Goal: Communication & Community: Answer question/provide support

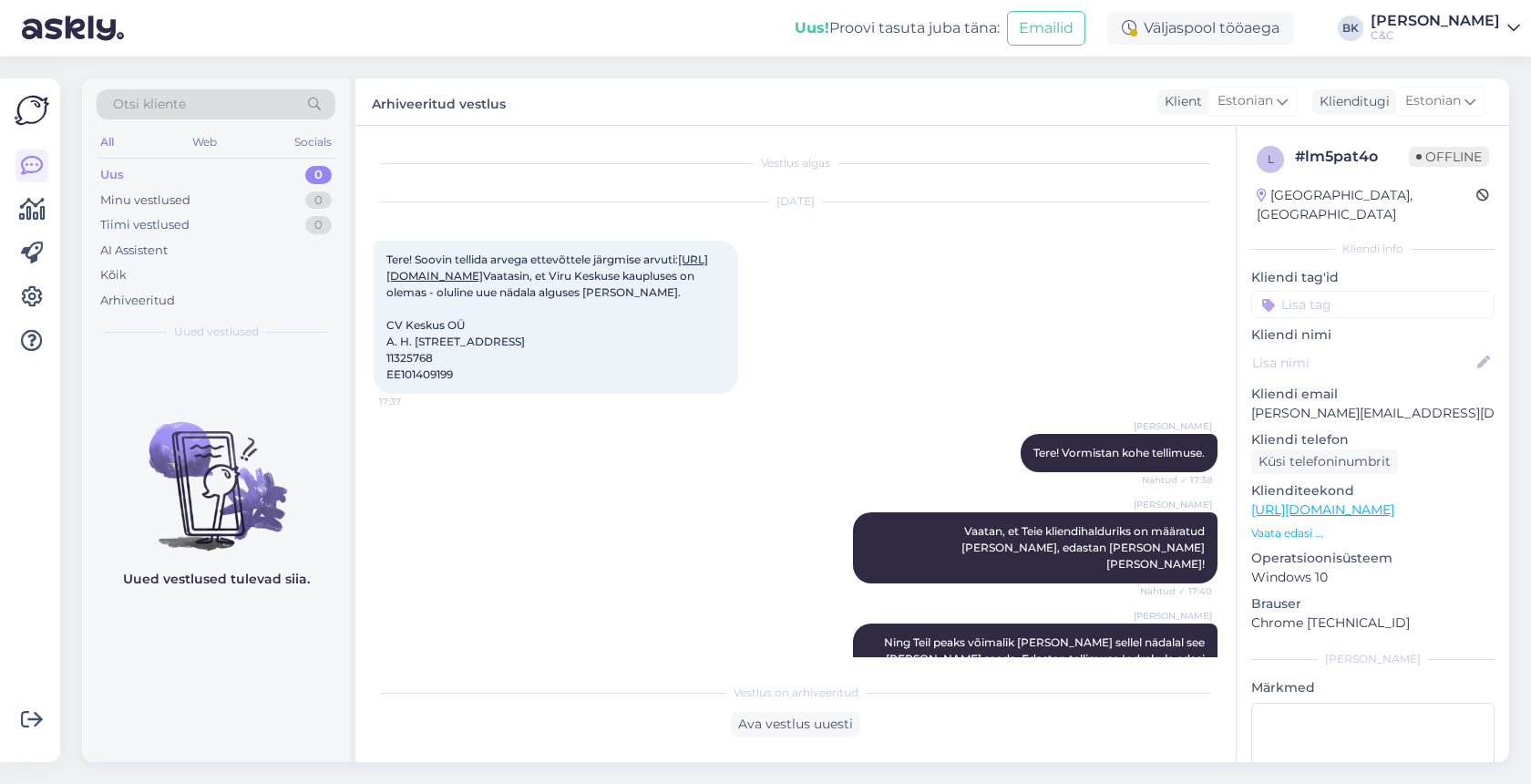
scroll to position [257, 0]
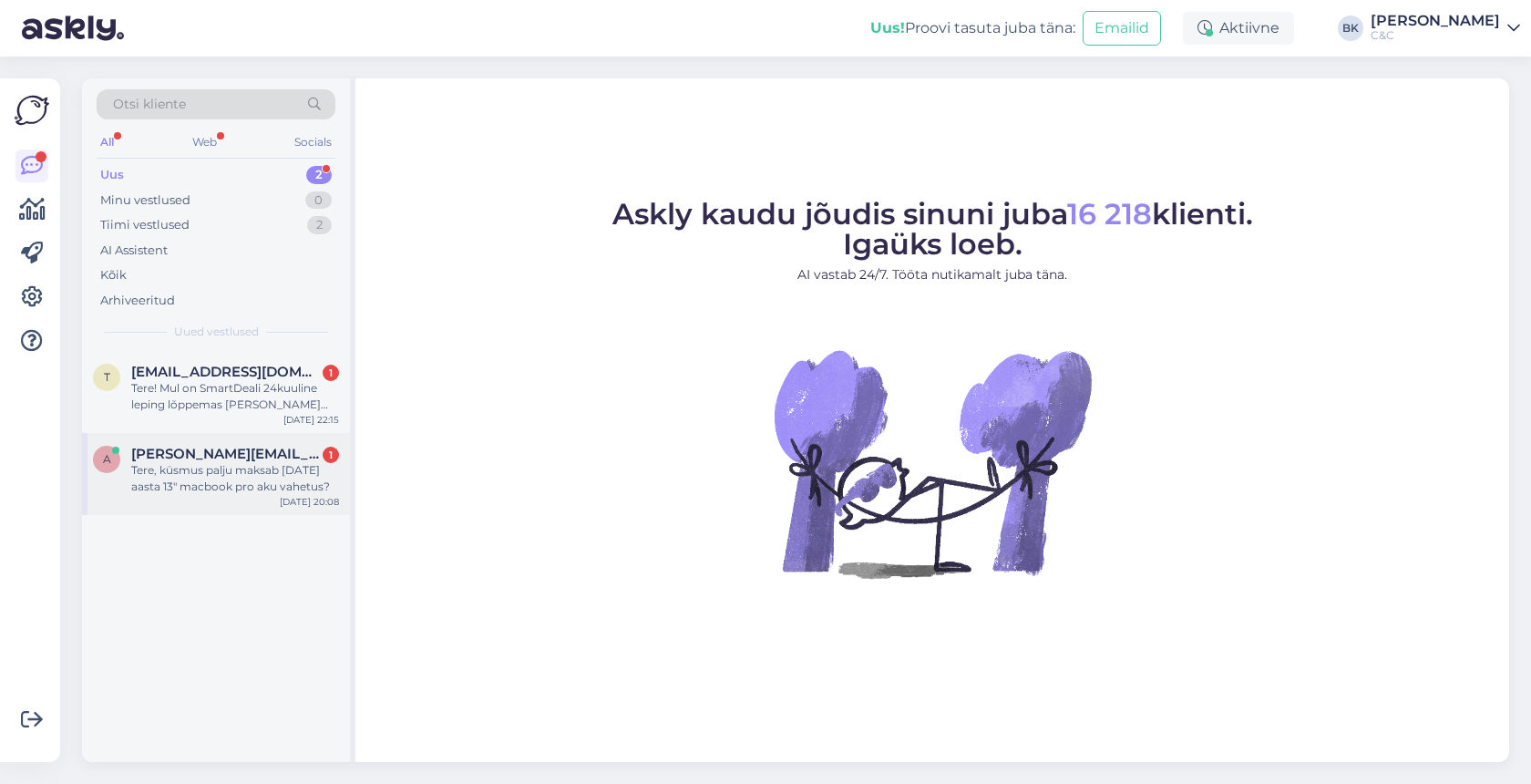
click at [243, 499] on div "a [PERSON_NAME][EMAIL_ADDRESS][DOMAIN_NAME] 1 Tere, küsmus palju maksab [DATE] …" at bounding box center [216, 474] width 268 height 82
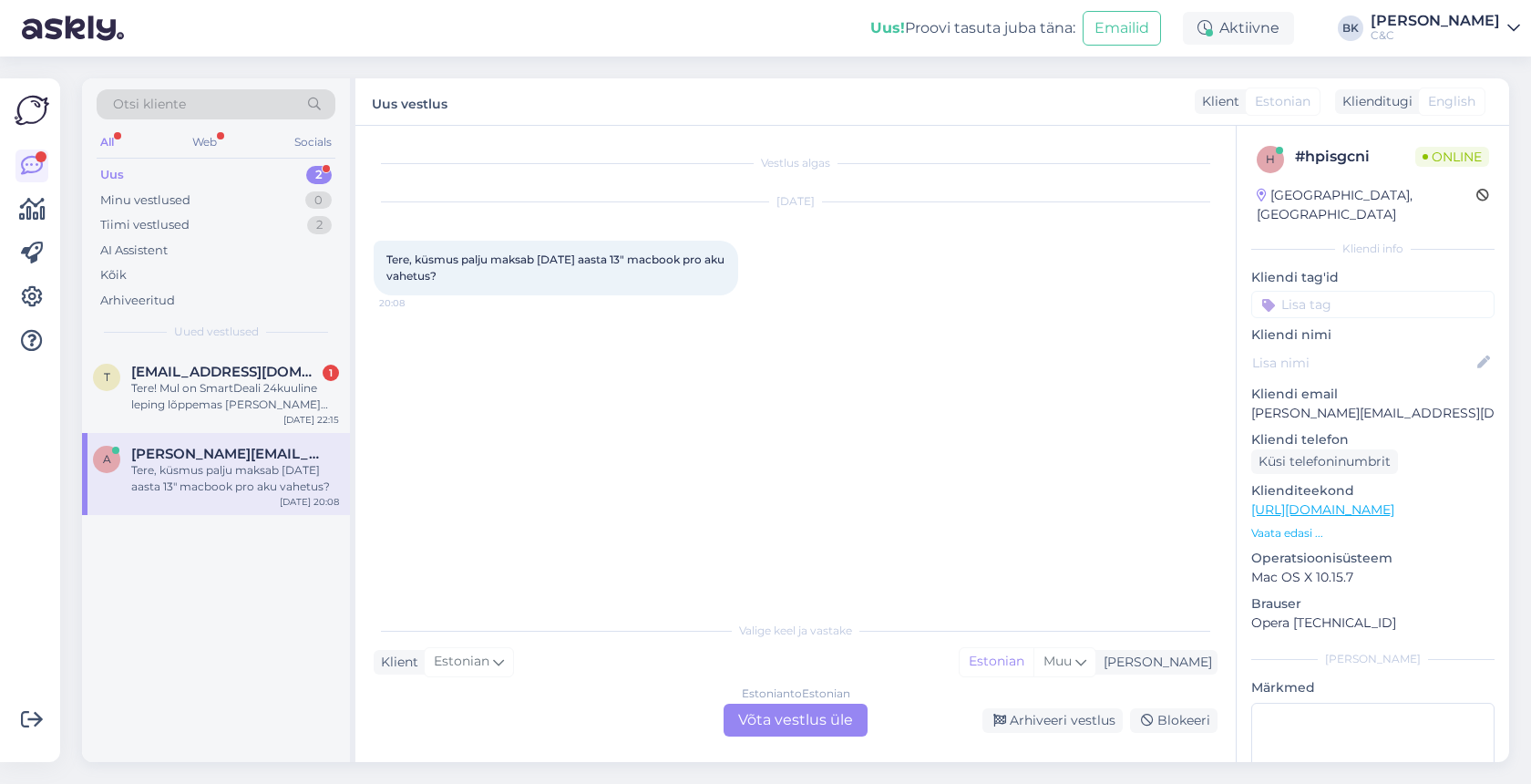
click at [781, 711] on div "Estonian to Estonian Võta vestlus üle" at bounding box center [795, 719] width 144 height 32
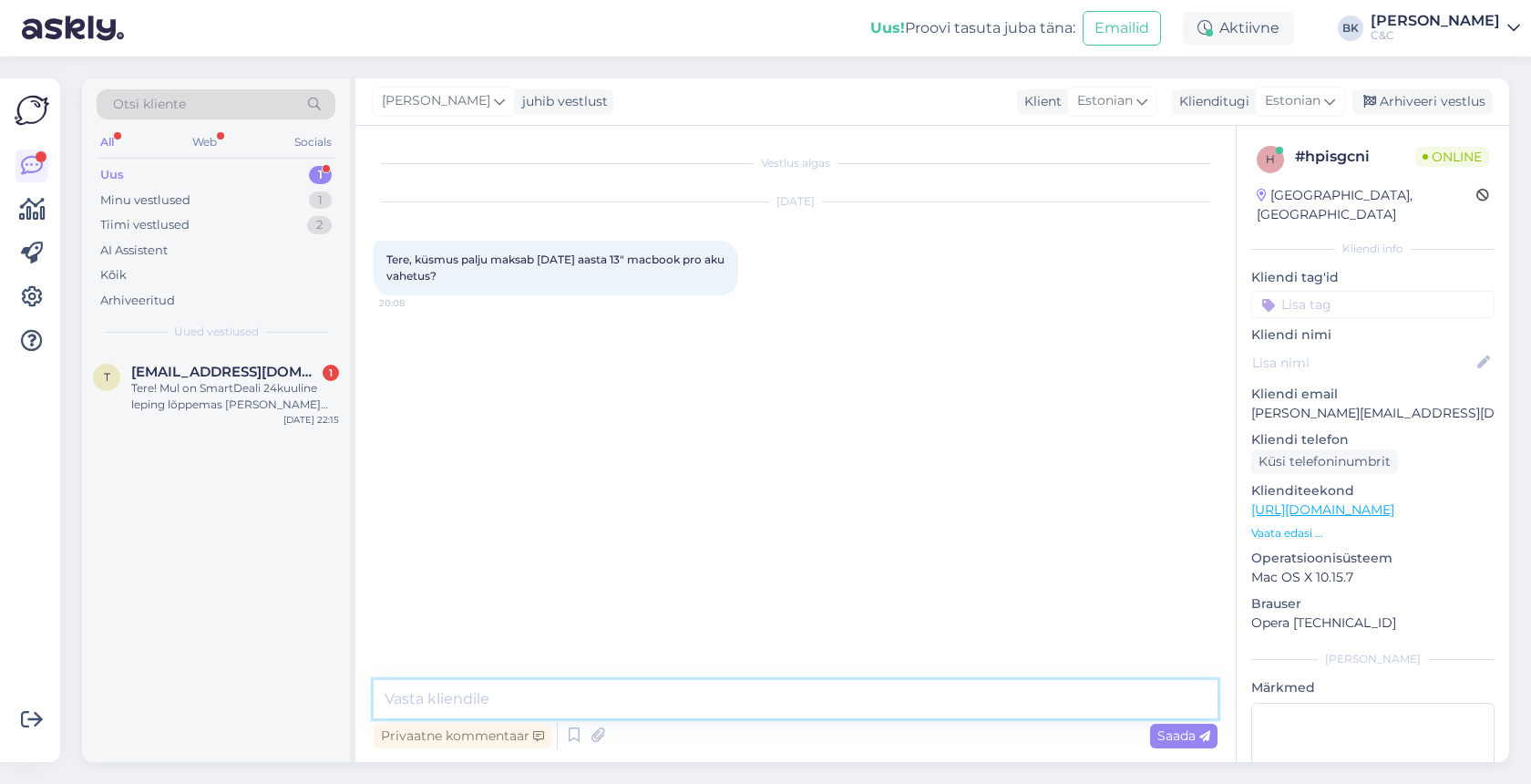
click at [728, 700] on textarea at bounding box center [795, 699] width 844 height 38
type textarea "Tere! Selle seadme akuvahetus läheks maksma 386€"
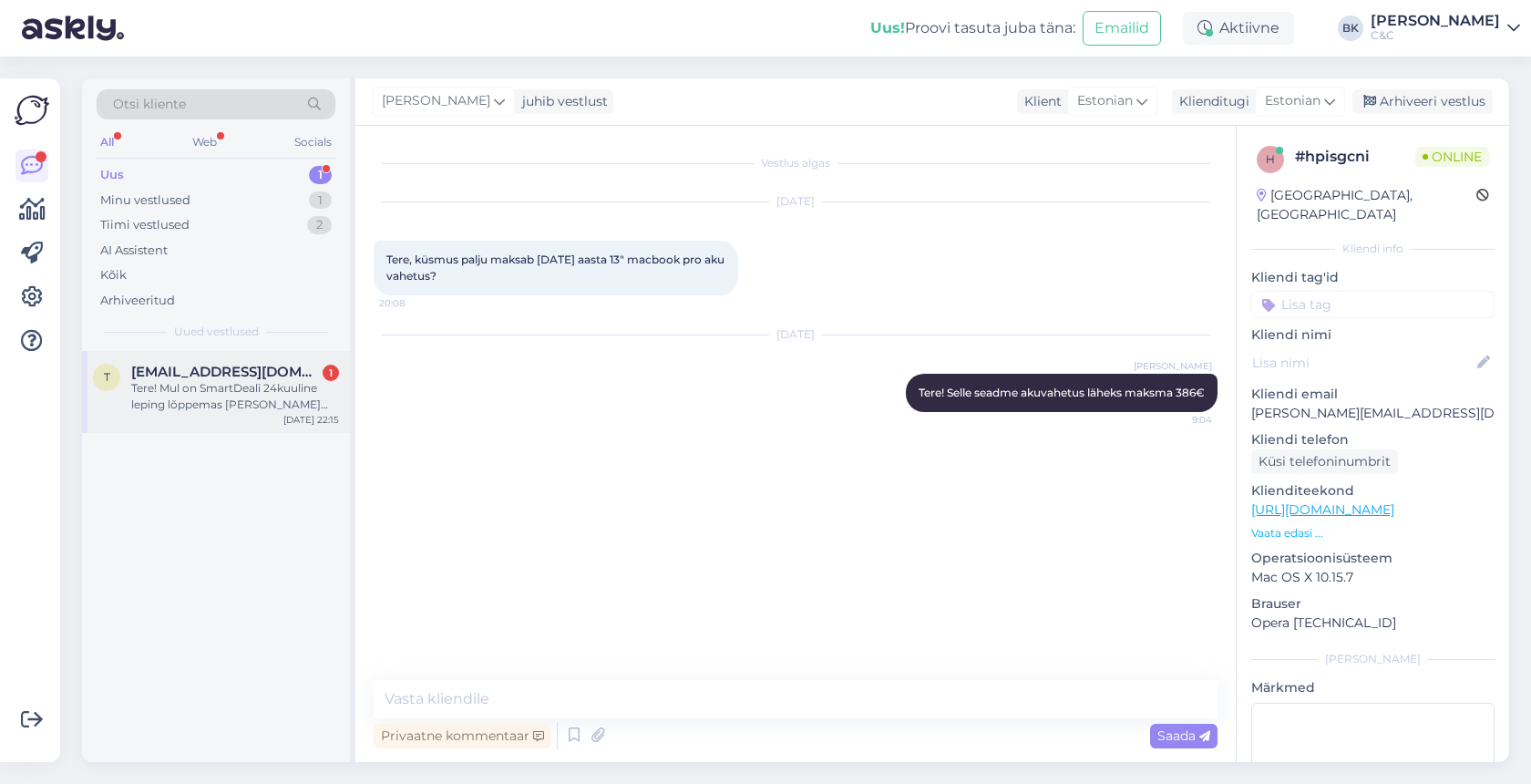
click at [310, 408] on div "Tere! Mul on SmartDeali 24kuuline leping lõppemas [PERSON_NAME] oma e-postile o…" at bounding box center [235, 396] width 208 height 32
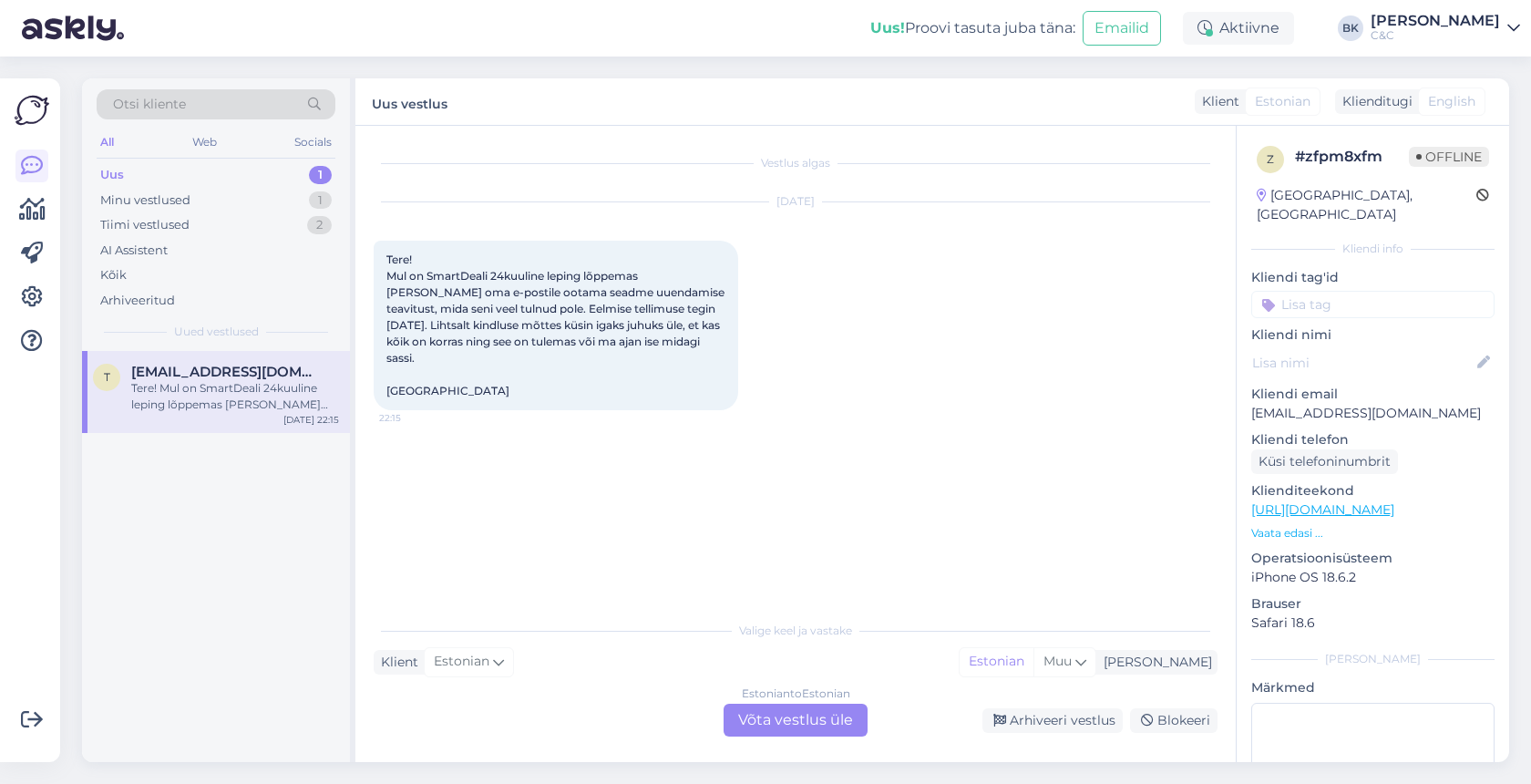
click at [195, 169] on div "Uus 1" at bounding box center [216, 175] width 239 height 26
click at [199, 200] on div "Minu vestlused 1" at bounding box center [216, 201] width 239 height 26
click at [282, 393] on div "Tere! Selle seadme akuvahetus läheks maksma 386€" at bounding box center [235, 396] width 208 height 32
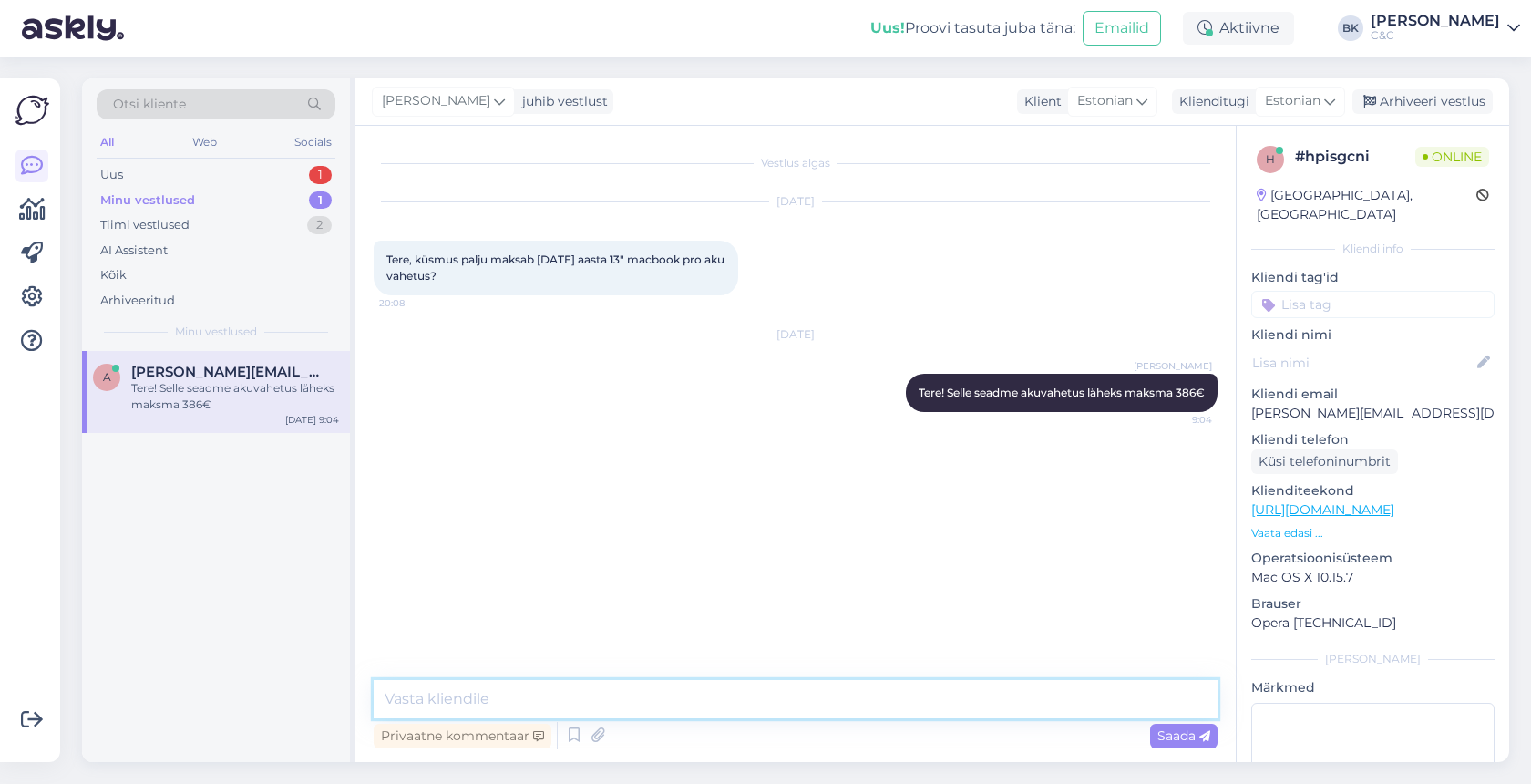
click at [558, 698] on textarea at bounding box center [795, 699] width 844 height 38
click at [147, 216] on div "Tiimi vestlused" at bounding box center [145, 225] width 89 height 19
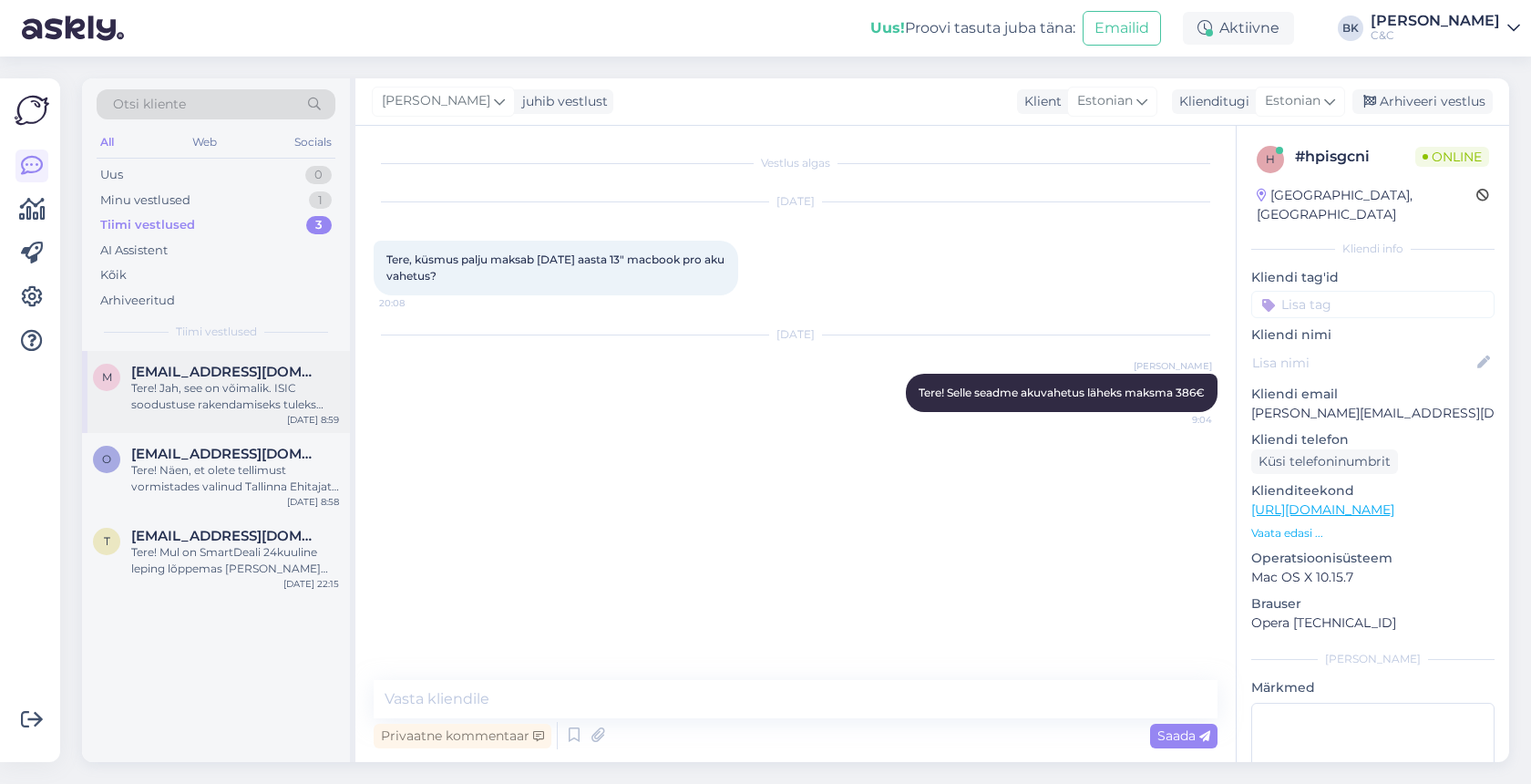
click at [207, 397] on div "Tere! Jah, see on võimalik. ISIC soodustuse rakendamiseks tuleks tulla kaupluse…" at bounding box center [235, 396] width 208 height 32
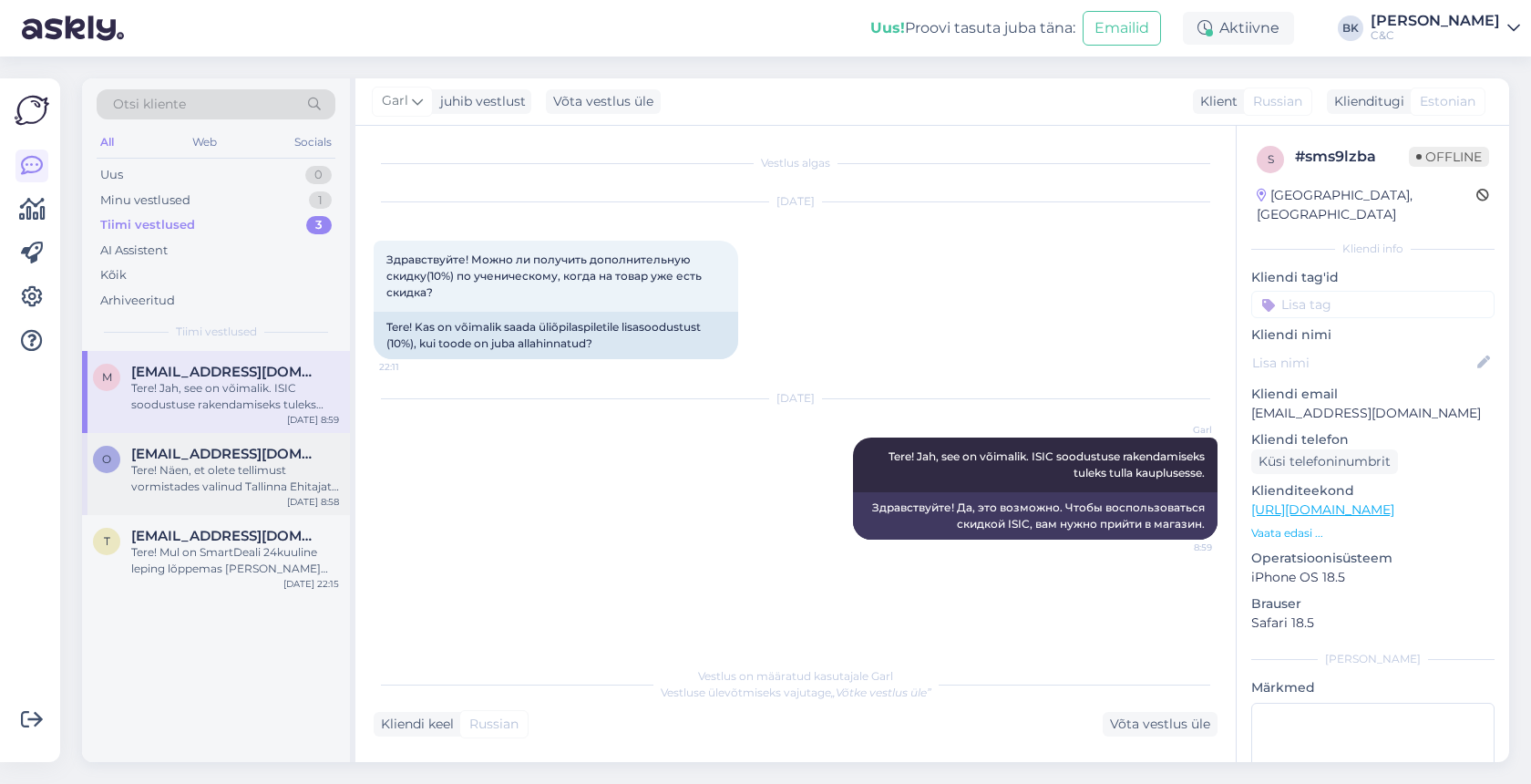
click at [211, 453] on span "[EMAIL_ADDRESS][DOMAIN_NAME]" at bounding box center [226, 454] width 190 height 17
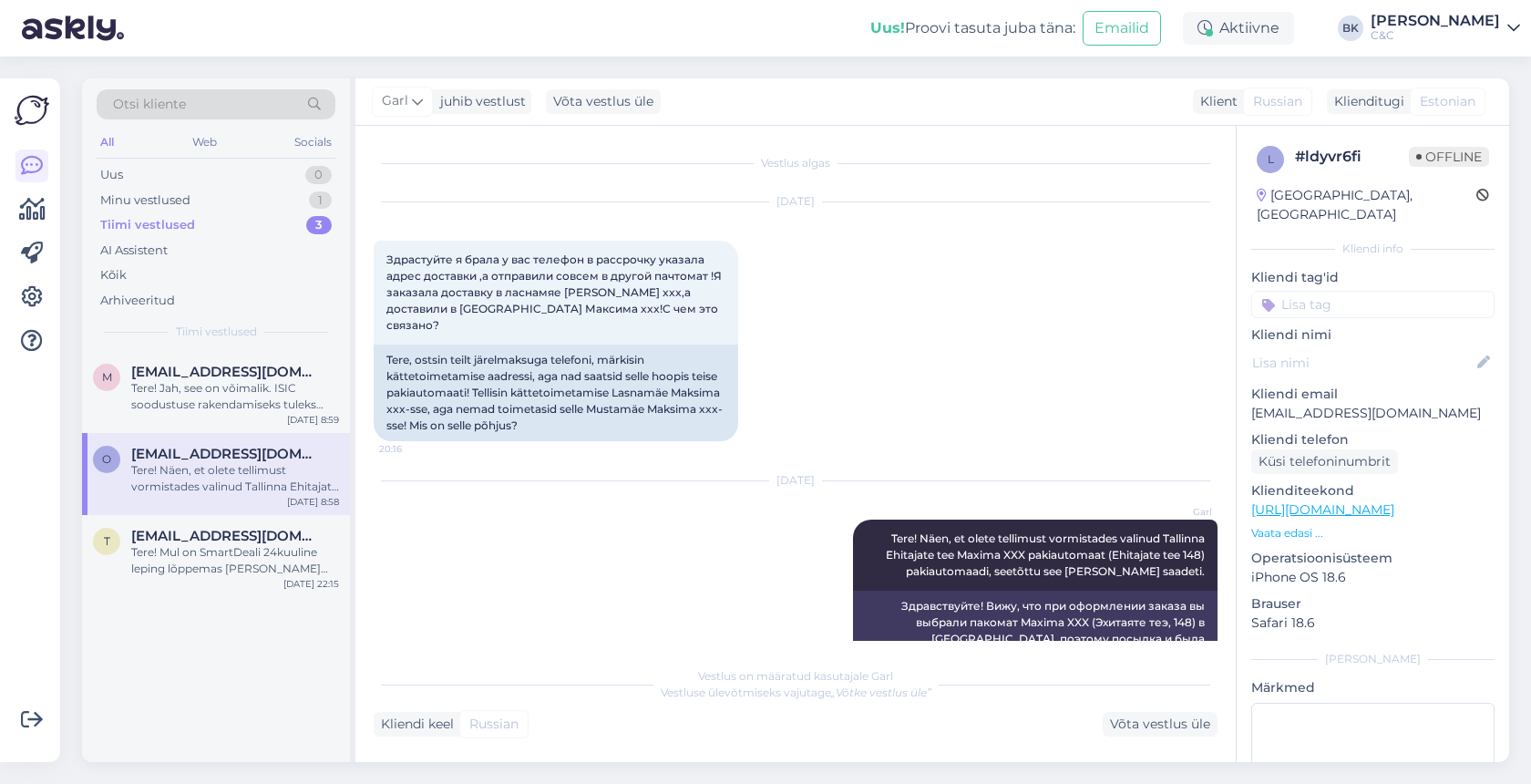
scroll to position [18, 0]
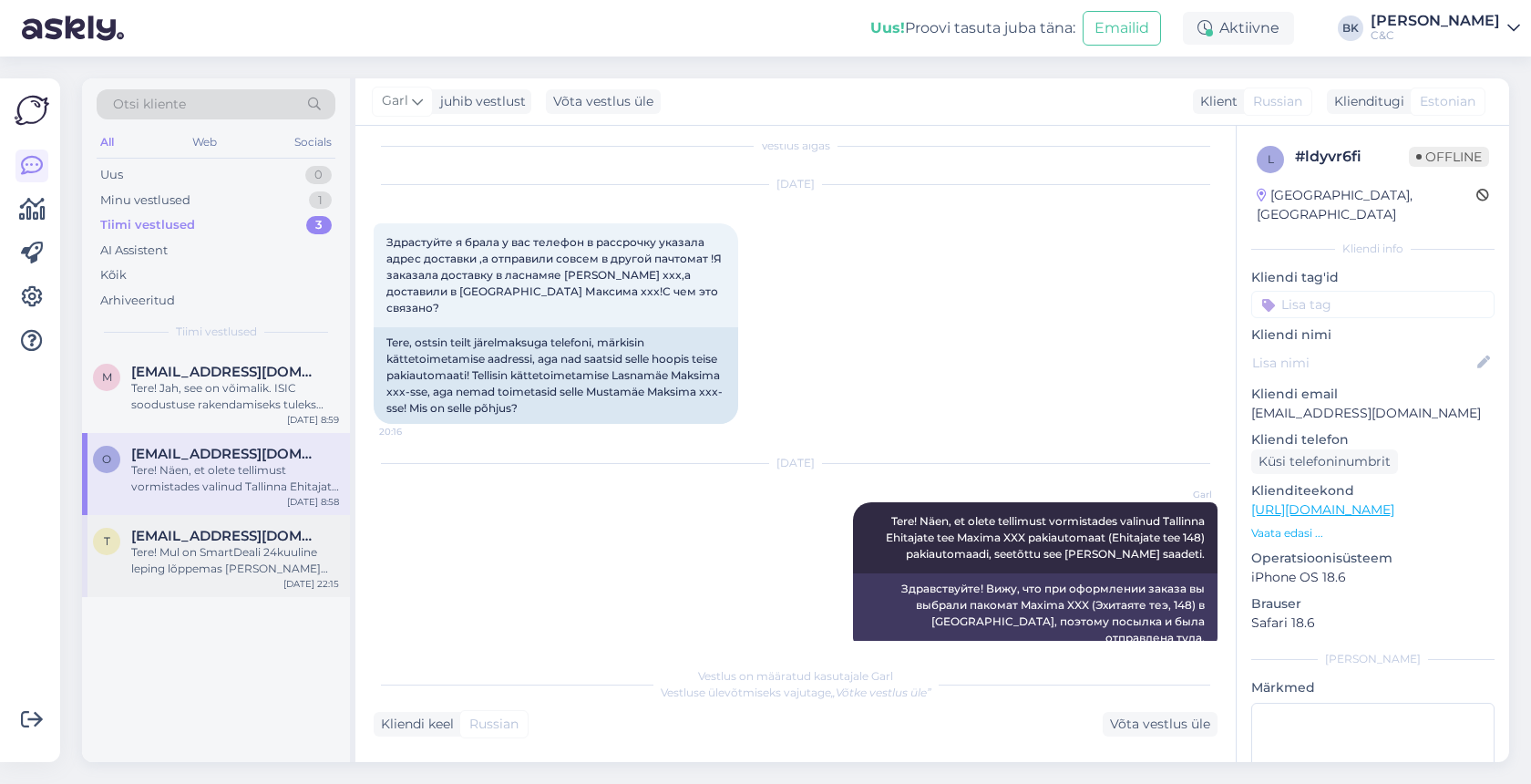
click at [210, 527] on span "[EMAIL_ADDRESS][DOMAIN_NAME]" at bounding box center [226, 536] width 190 height 17
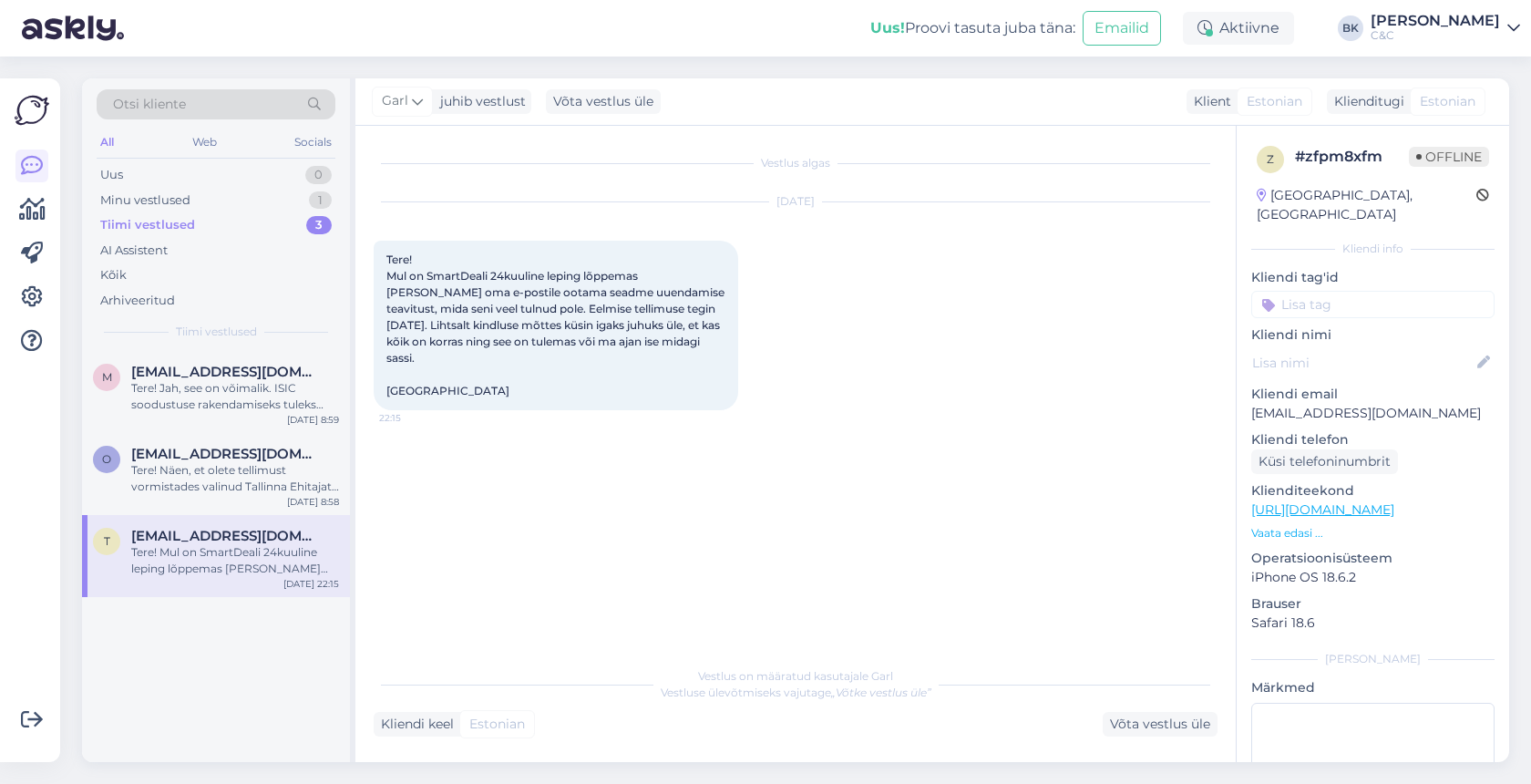
scroll to position [0, 0]
click at [247, 185] on div "Uus 0" at bounding box center [216, 175] width 239 height 26
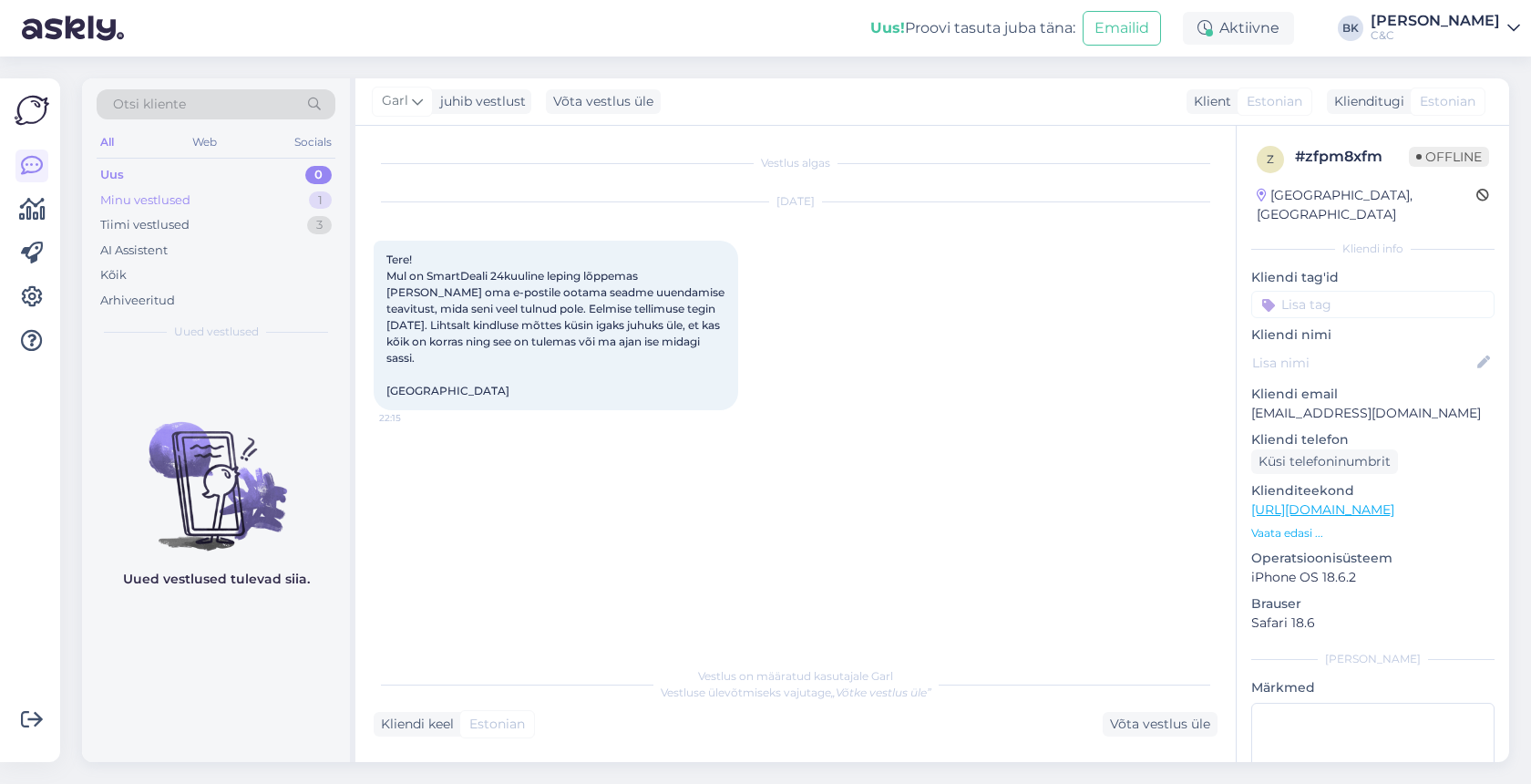
click at [250, 201] on div "Minu vestlused 1" at bounding box center [216, 201] width 239 height 26
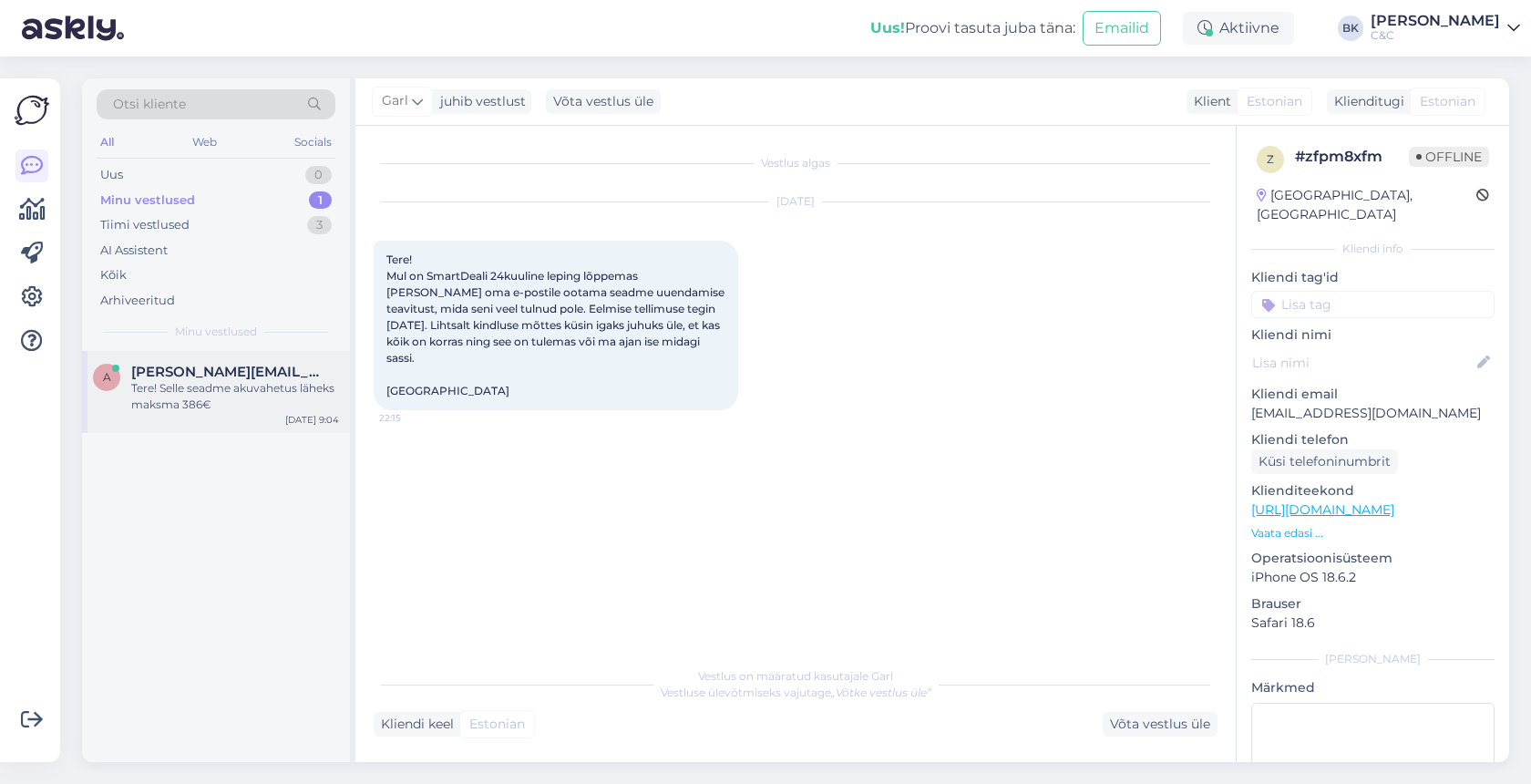
click at [266, 409] on div "Tere! Selle seadme akuvahetus läheks maksma 386€" at bounding box center [235, 396] width 208 height 32
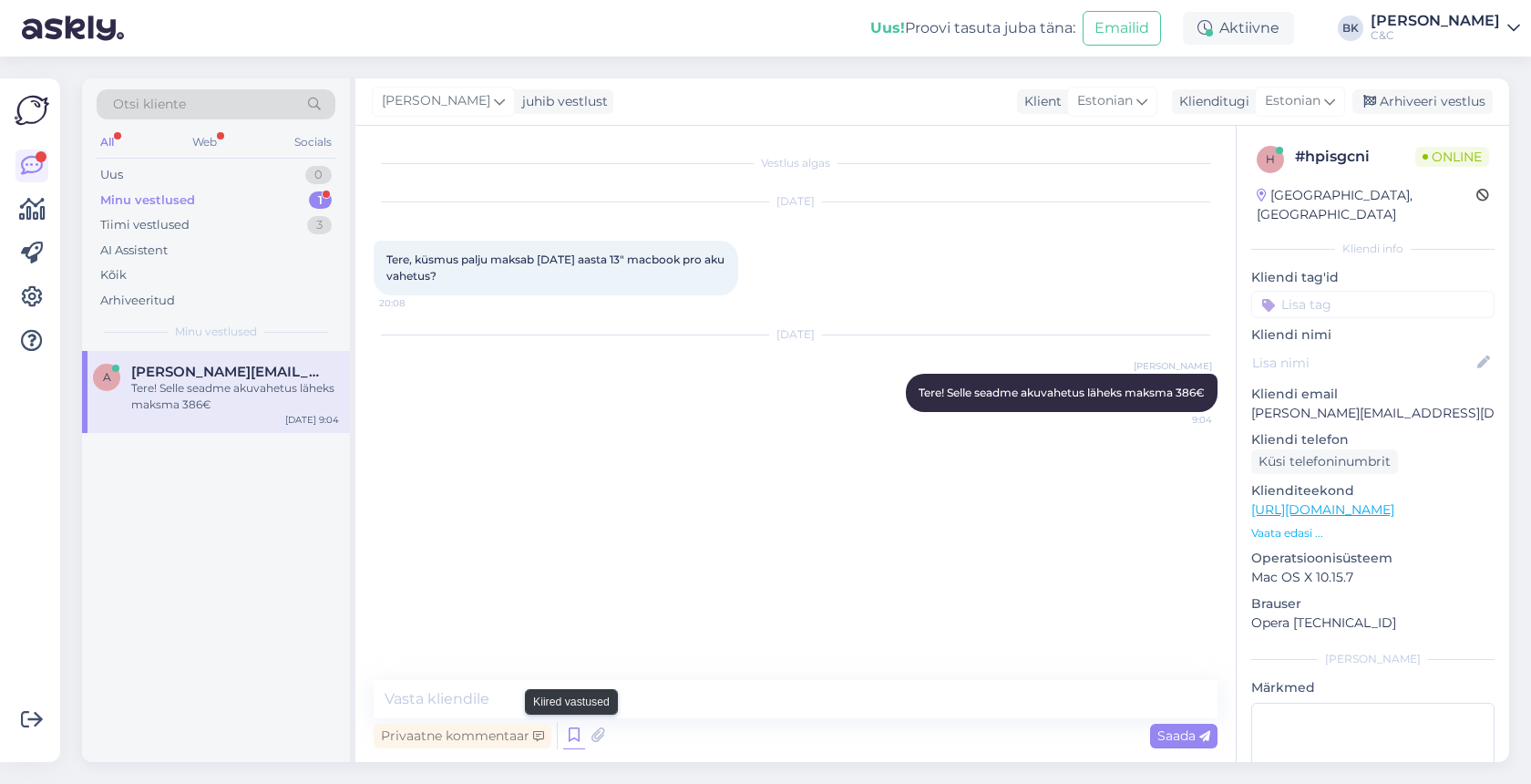
click at [566, 742] on icon at bounding box center [575, 736] width 22 height 28
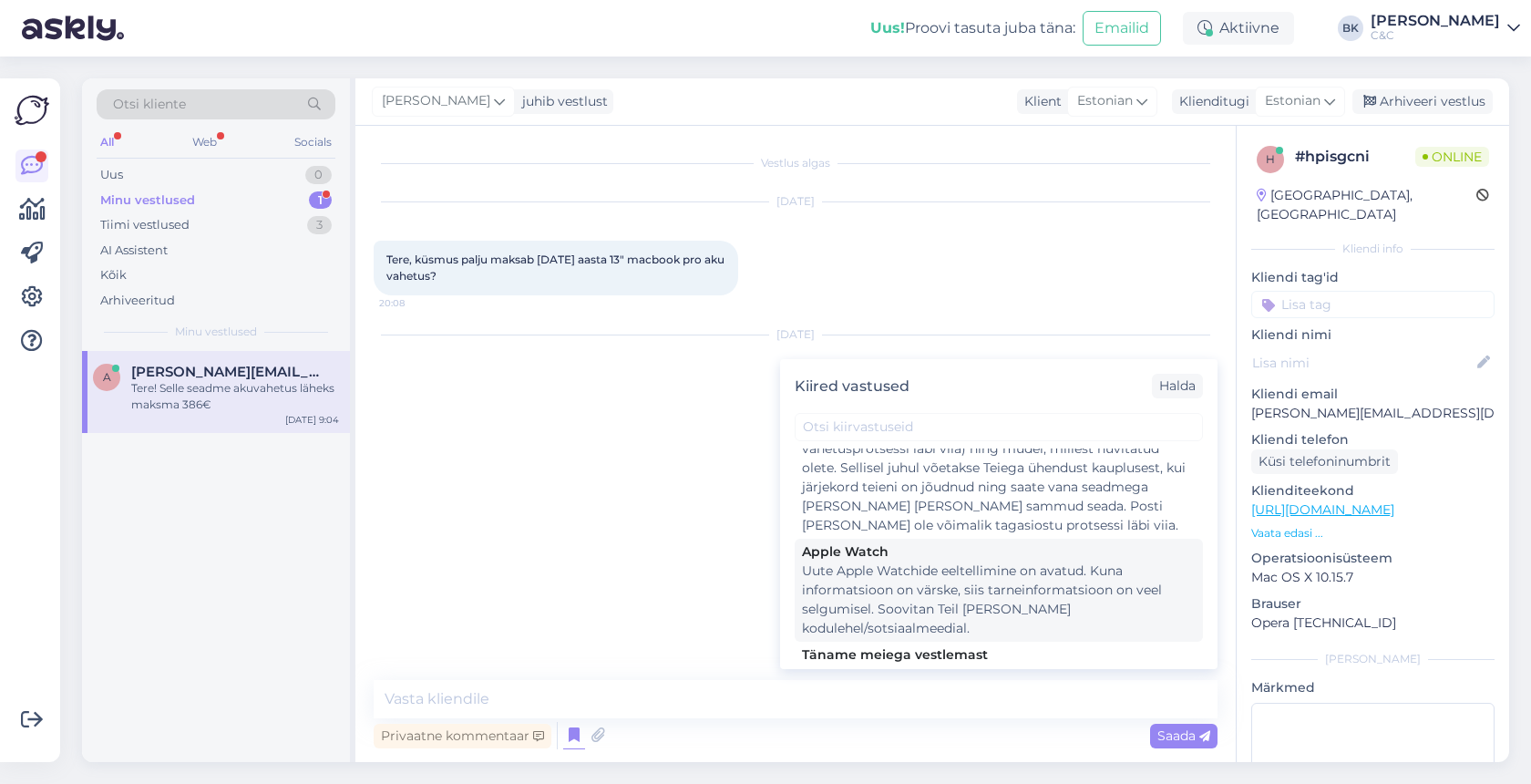
scroll to position [2380, 0]
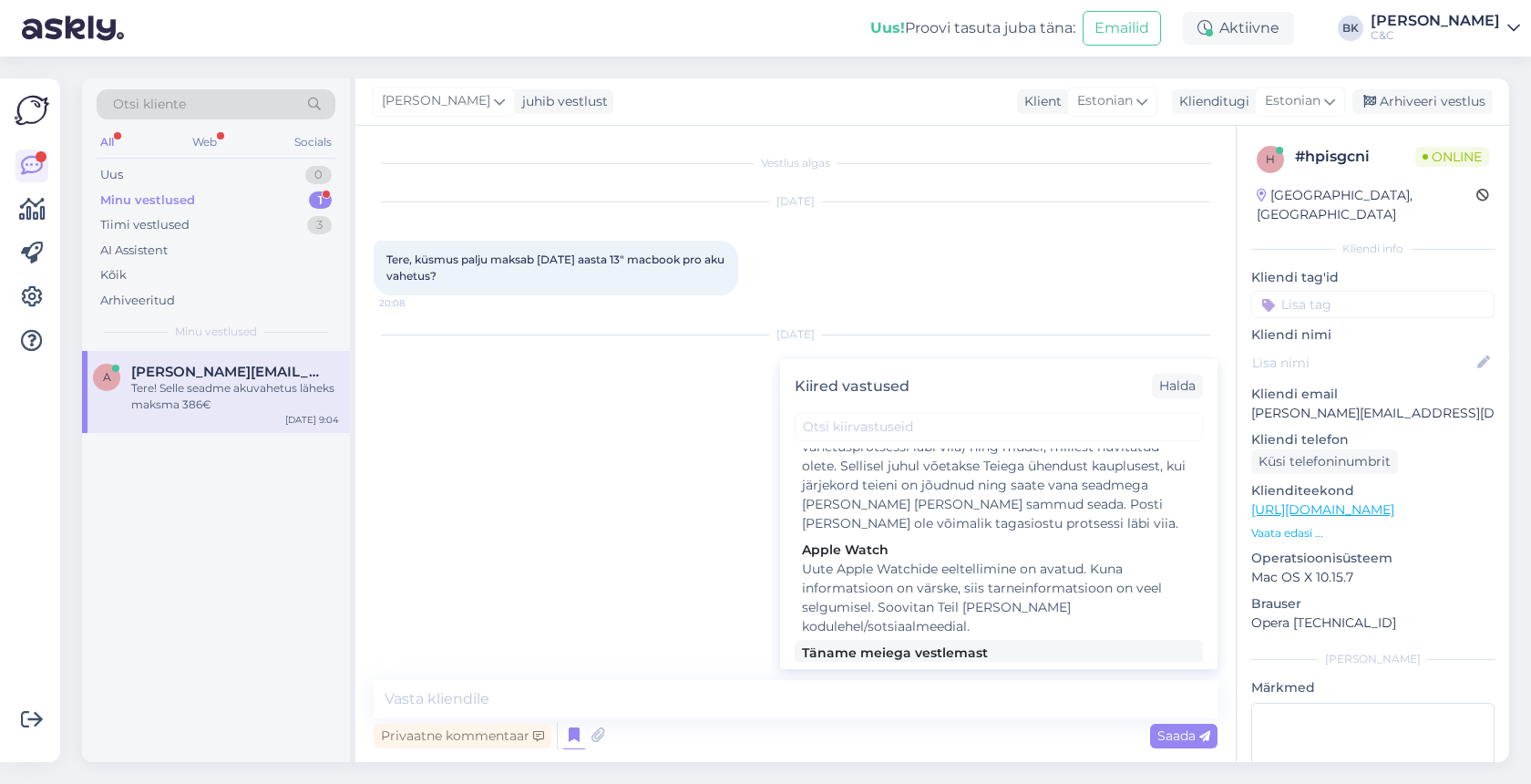
click at [1012, 643] on div "Täname meiega vestlemast" at bounding box center [999, 652] width 394 height 19
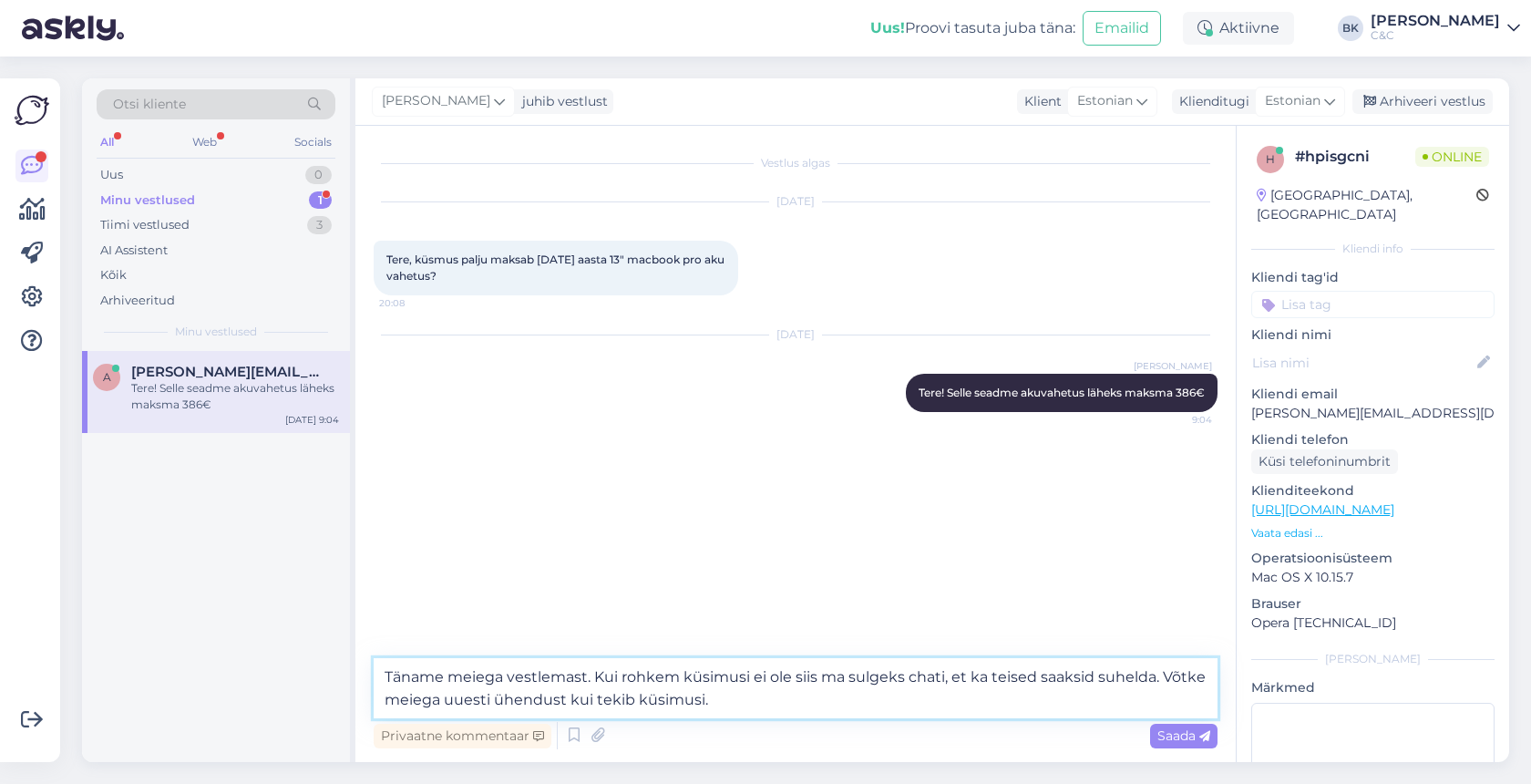
click at [803, 709] on textarea "Täname meiega vestlemast. Kui rohkem küsimusi ei ole siis ma sulgeks chati, et …" at bounding box center [795, 688] width 844 height 60
type textarea "Täname meiega vestlemast. Kui rohkem küsimusi ei ole siis ma sulgeks chati, et …"
click at [1185, 741] on span "Saada" at bounding box center [1183, 736] width 53 height 17
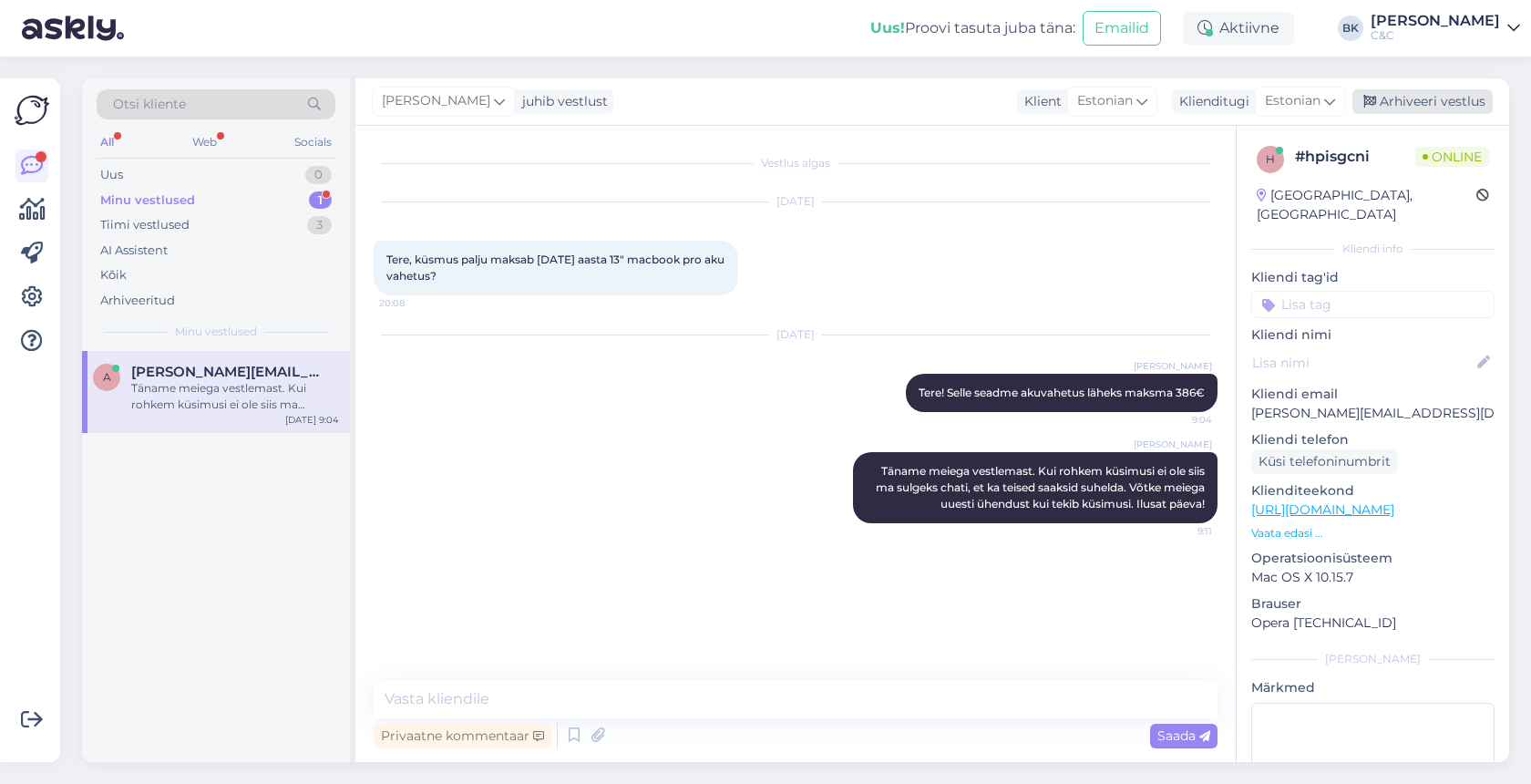
click at [1383, 95] on div "Arhiveeri vestlus" at bounding box center [1423, 101] width 140 height 25
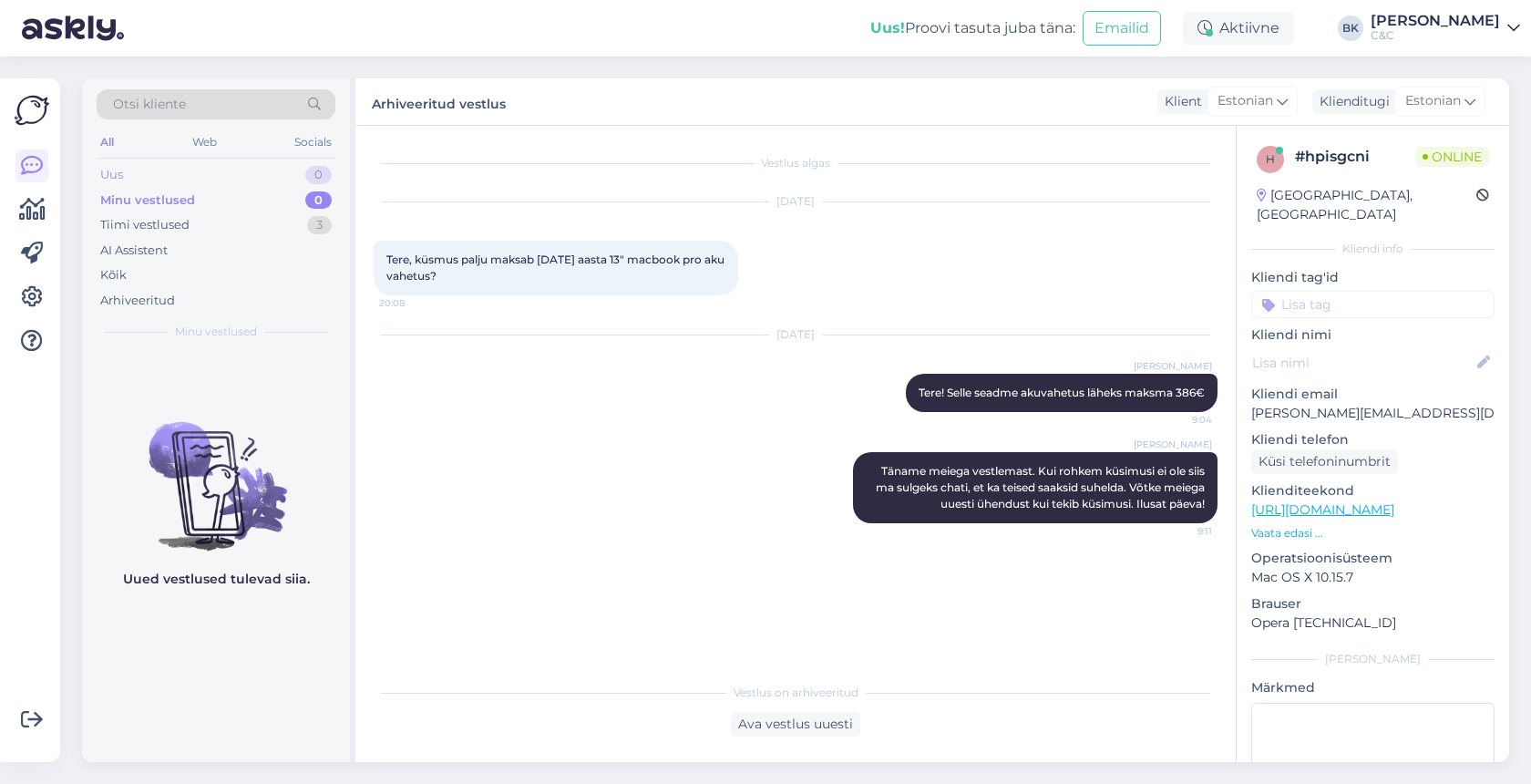
click at [198, 179] on div "Uus 0" at bounding box center [216, 175] width 239 height 26
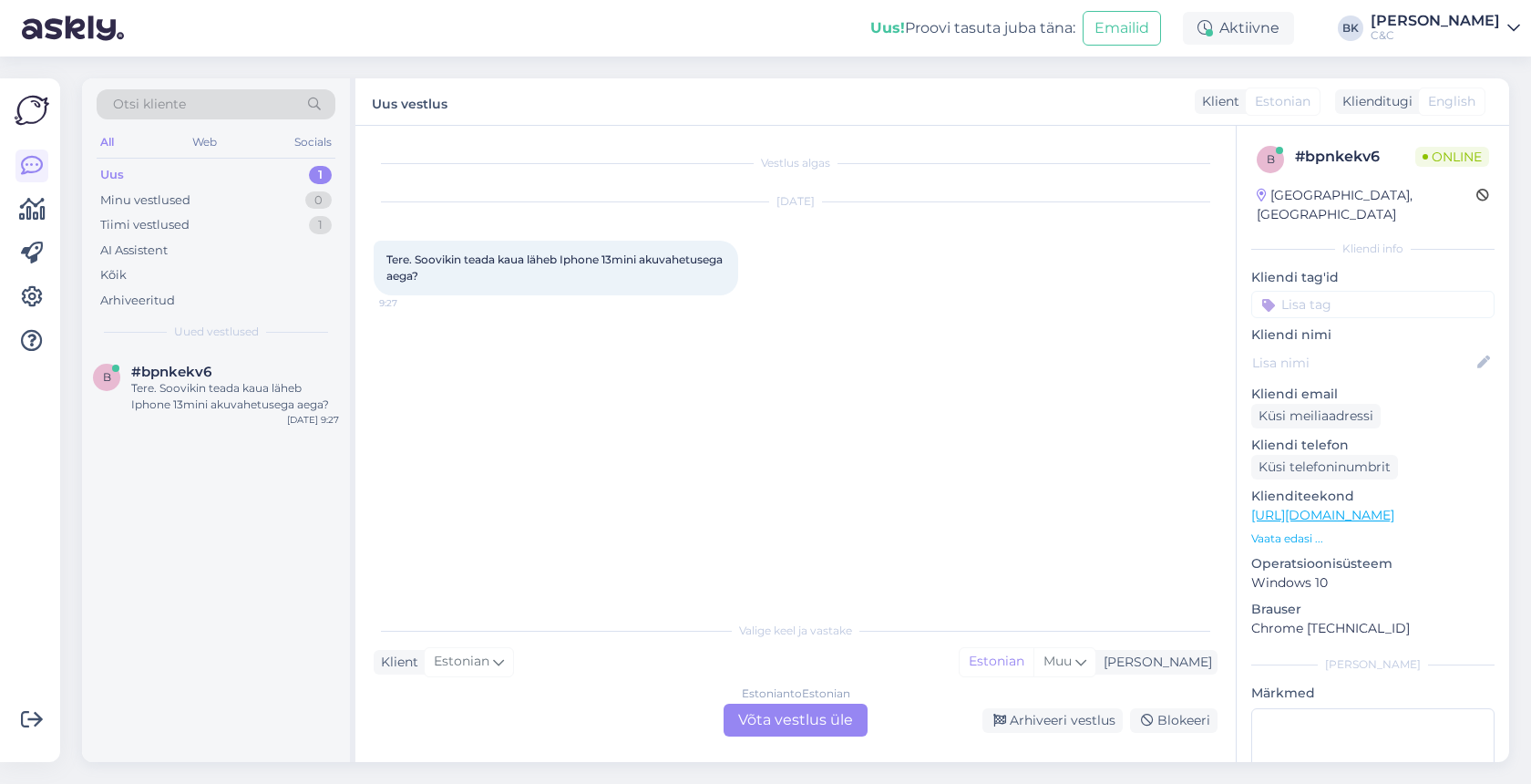
click at [784, 729] on div "Estonian to Estonian Võta vestlus üle" at bounding box center [795, 719] width 144 height 32
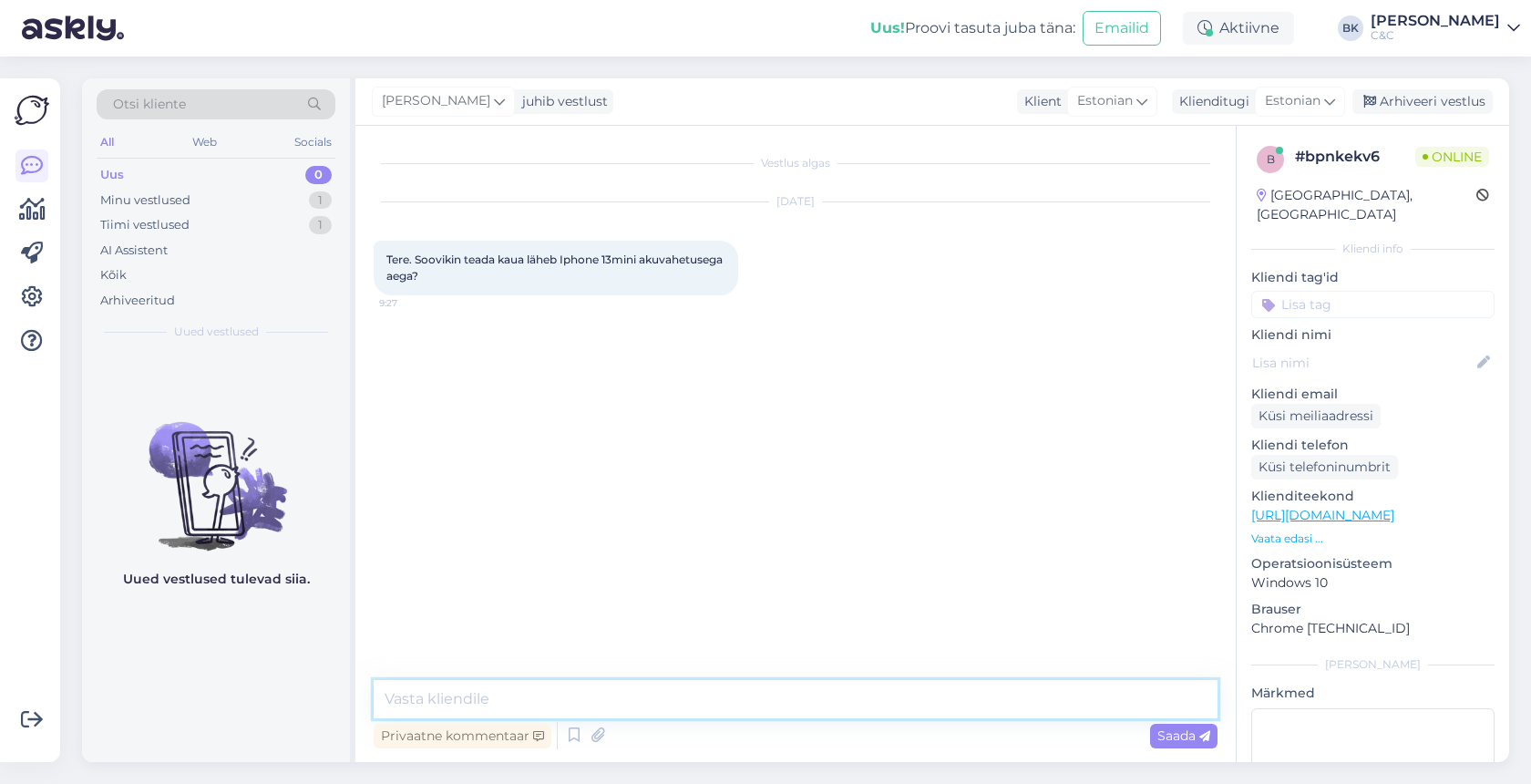
click at [726, 703] on textarea at bounding box center [795, 699] width 844 height 38
click at [455, 697] on textarea "Tere! Kui te broneerite [PERSON_NAME] meie kodulehe siis läheb akuvahetusega ae…" at bounding box center [795, 699] width 844 height 38
type textarea "Tere! Kui Te broneerite [PERSON_NAME] meie kodulehe siis läheb akuvahetusega ae…"
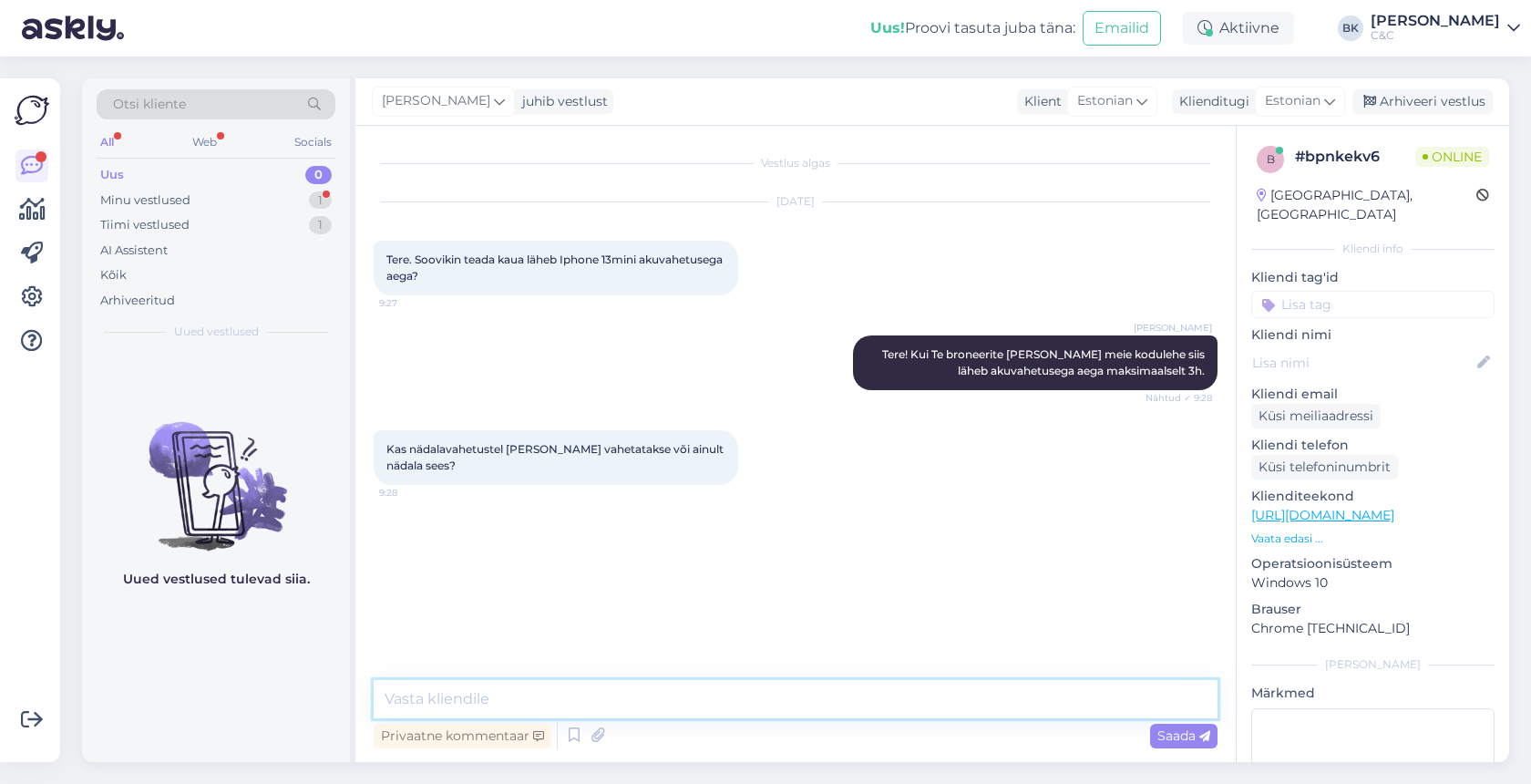
type textarea "K"
type textarea "Kui Te soovite nädalavahetusel akuvahetust siis seda teostaks ainult Viru kesku…"
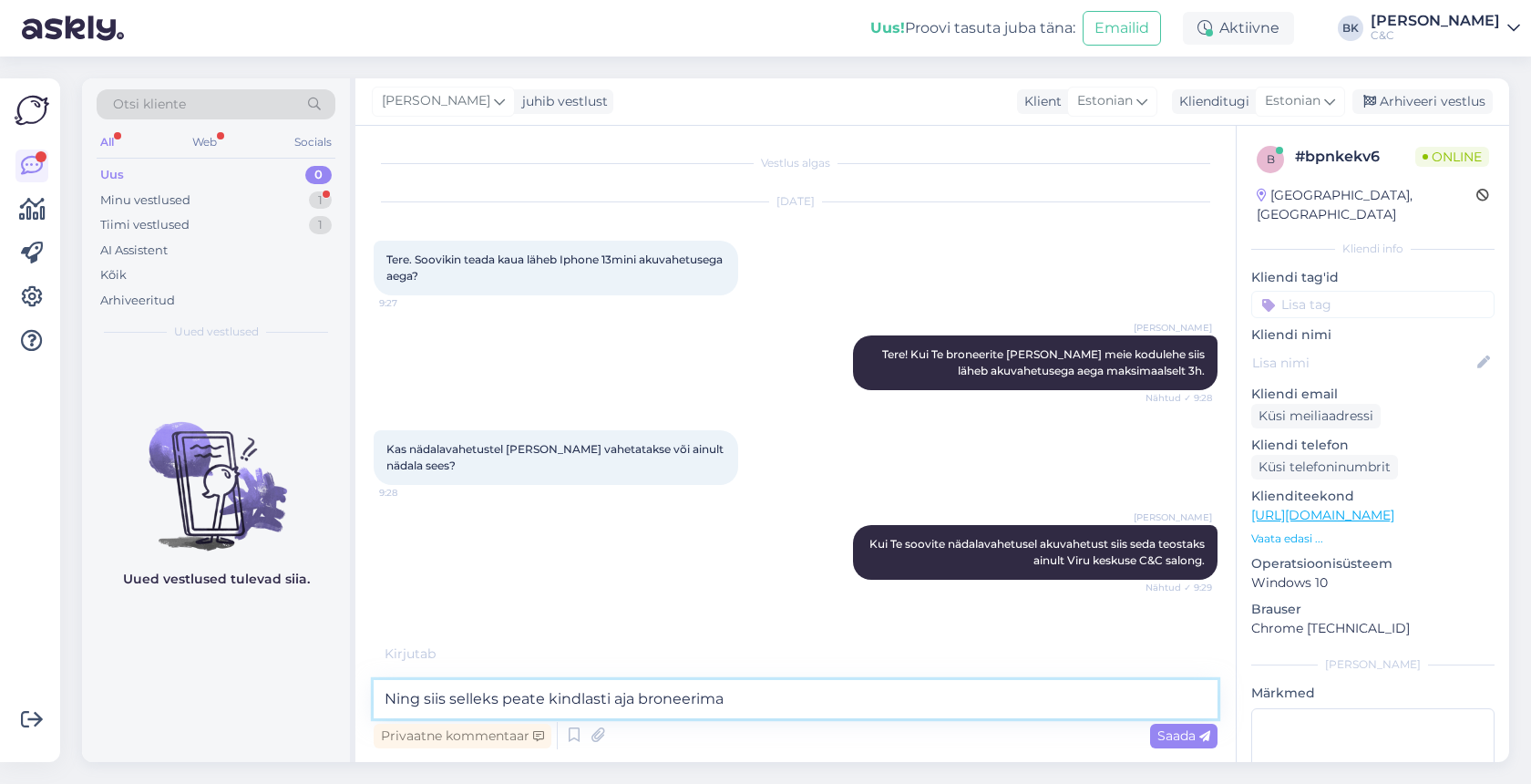
type textarea "Ning siis selleks peate kindlasti aja broneerima."
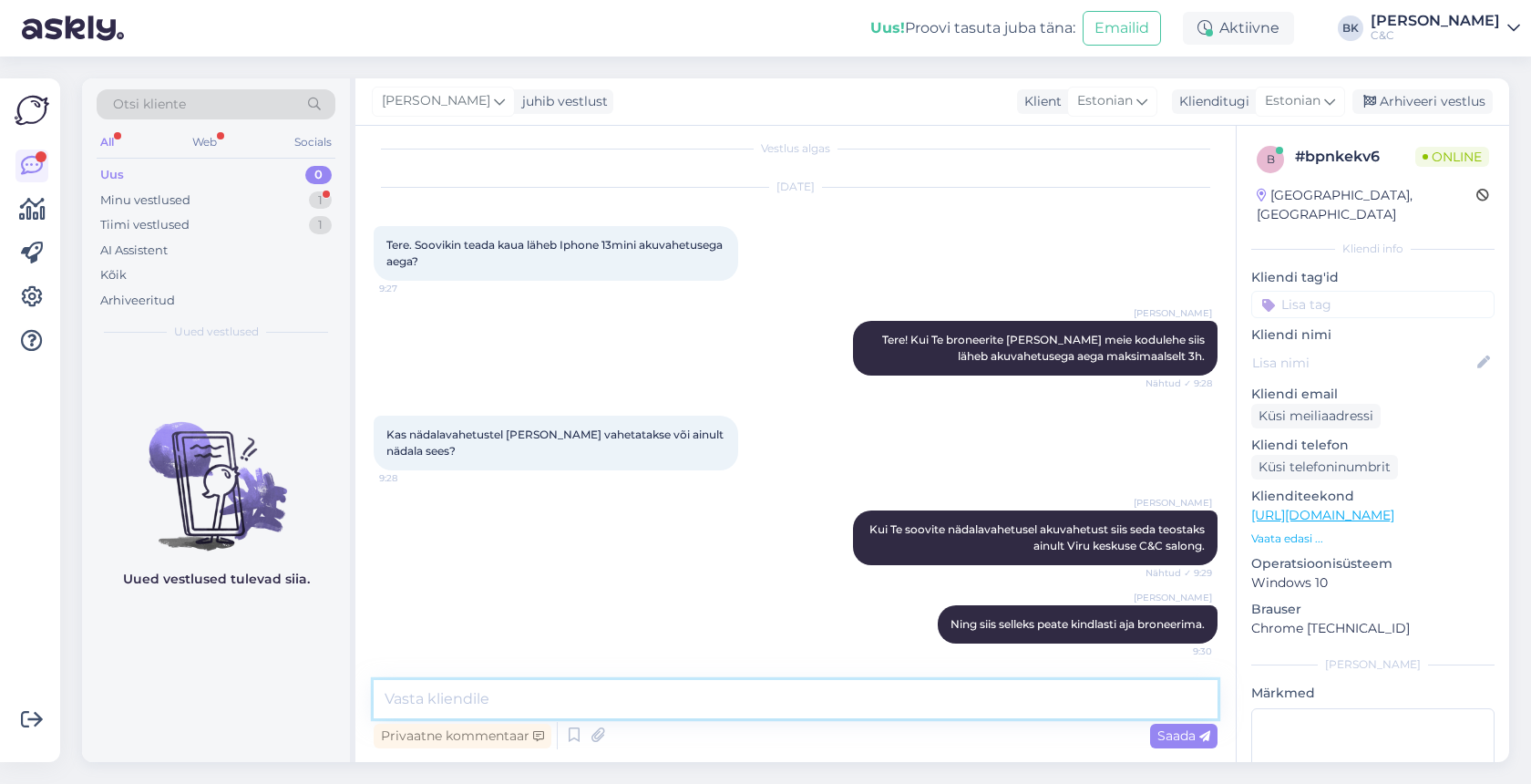
scroll to position [93, 0]
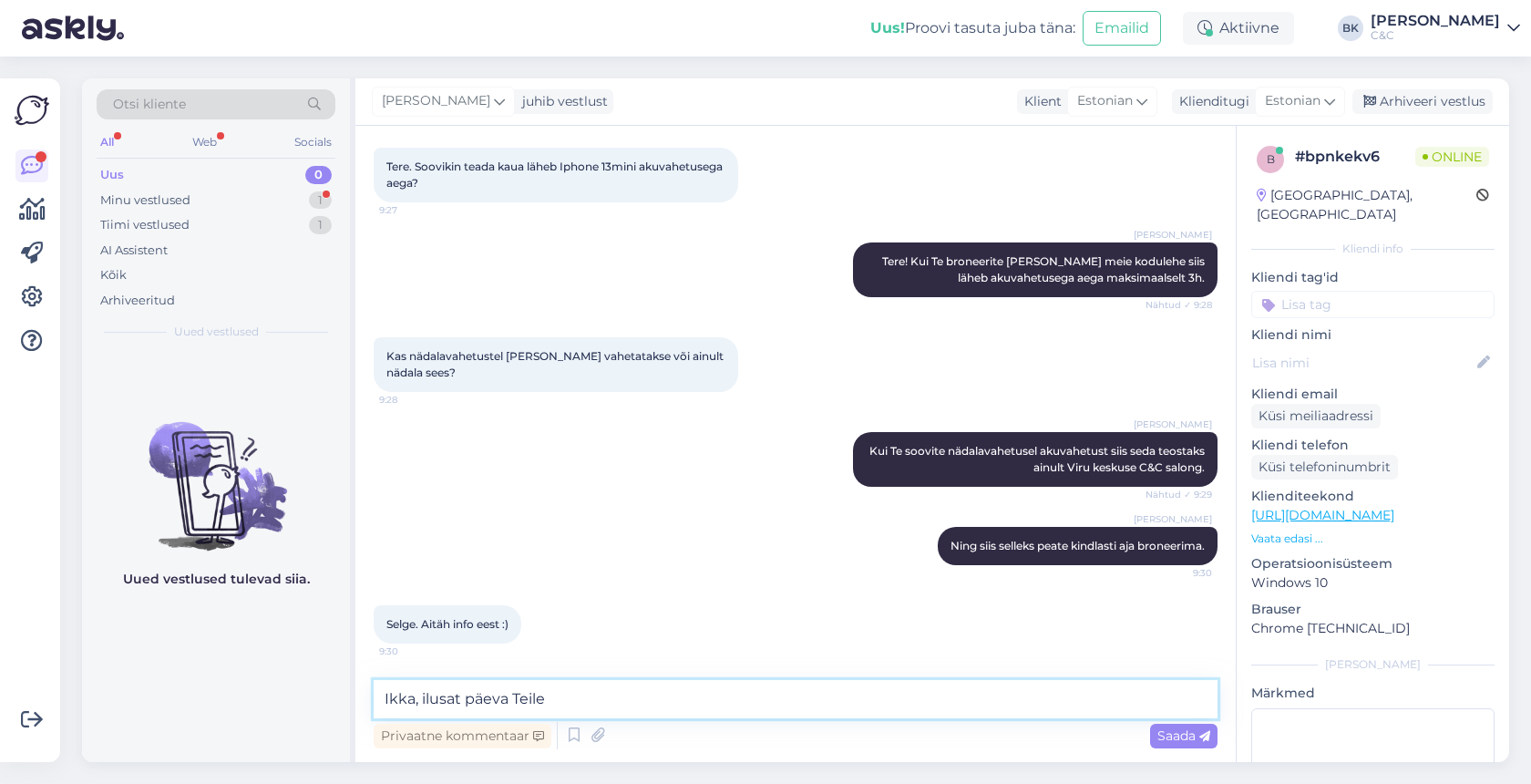
type textarea "Ikka, ilusat päeva Teile!"
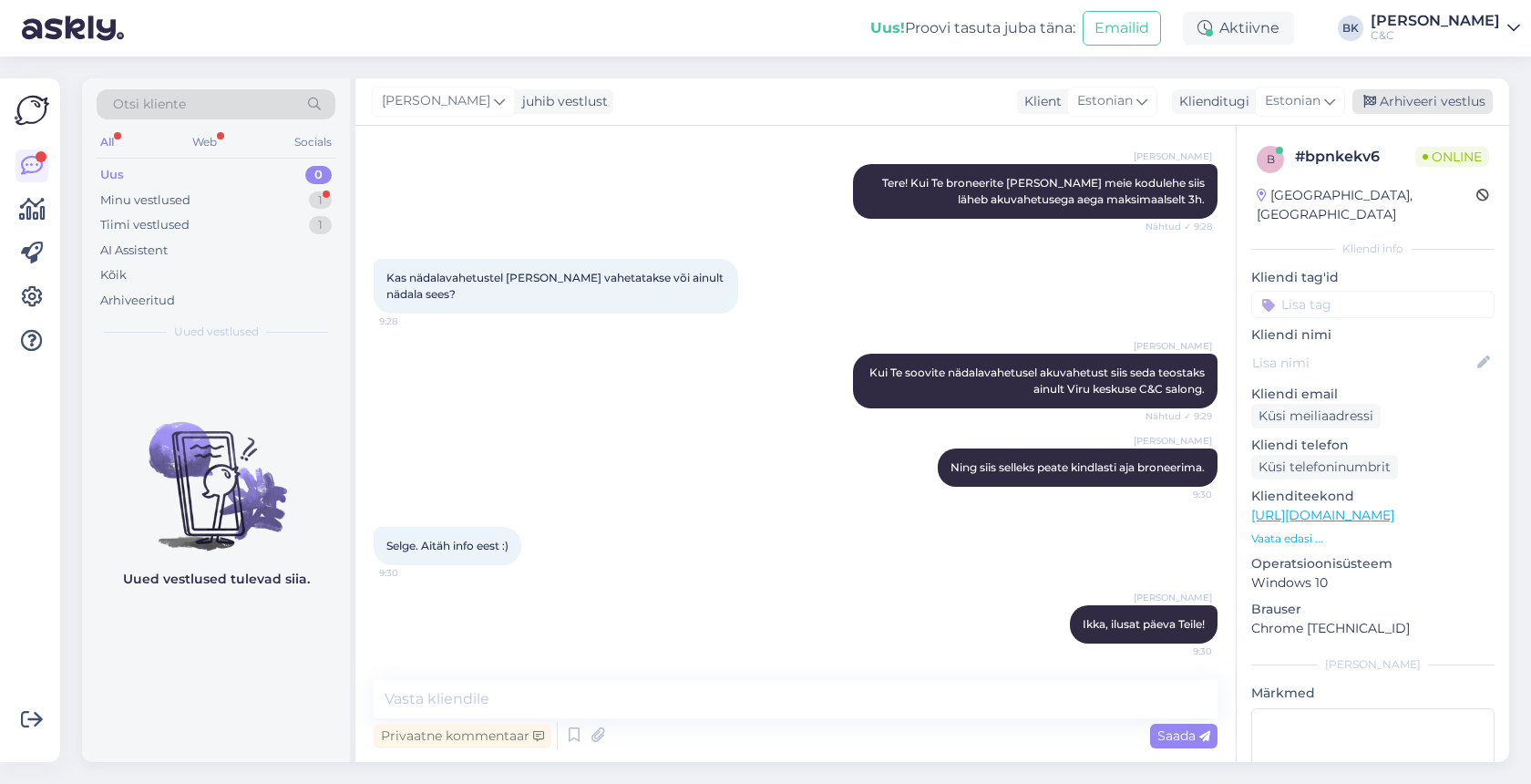
click at [1415, 103] on div "Arhiveeri vestlus" at bounding box center [1423, 101] width 140 height 25
